Goal: Information Seeking & Learning: Understand process/instructions

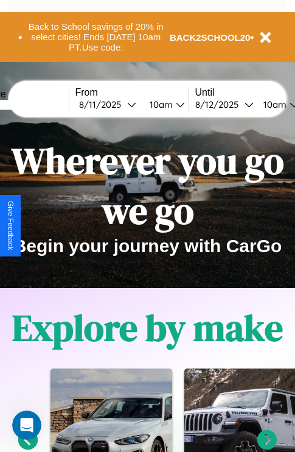
scroll to position [1475, 0]
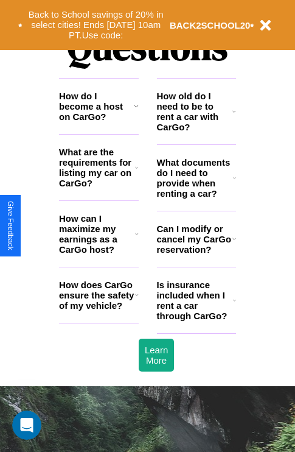
click at [136, 172] on icon at bounding box center [136, 168] width 3 height 10
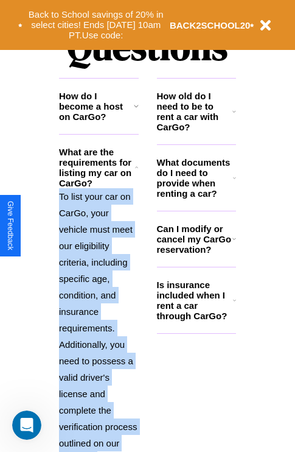
click at [136, 172] on icon at bounding box center [136, 168] width 3 height 10
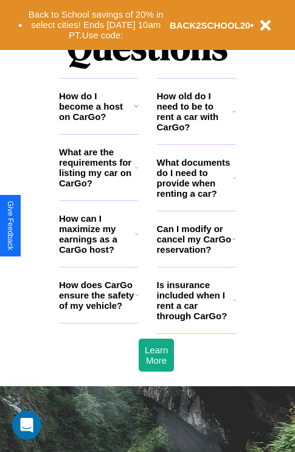
click at [99, 311] on h3 "How does CarGo ensure the safety of my vehicle?" at bounding box center [97, 294] width 76 height 31
click at [136, 300] on icon at bounding box center [137, 295] width 4 height 10
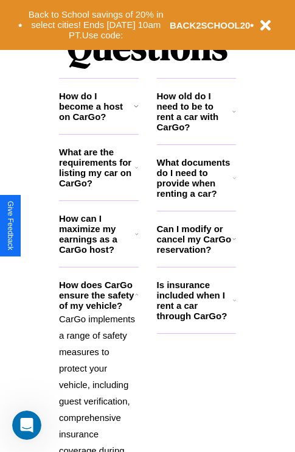
click at [234, 116] on icon at bounding box center [235, 112] width 4 height 10
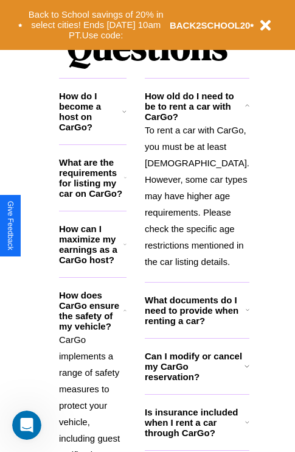
click at [127, 249] on icon at bounding box center [125, 244] width 3 height 10
